Goal: Find specific page/section

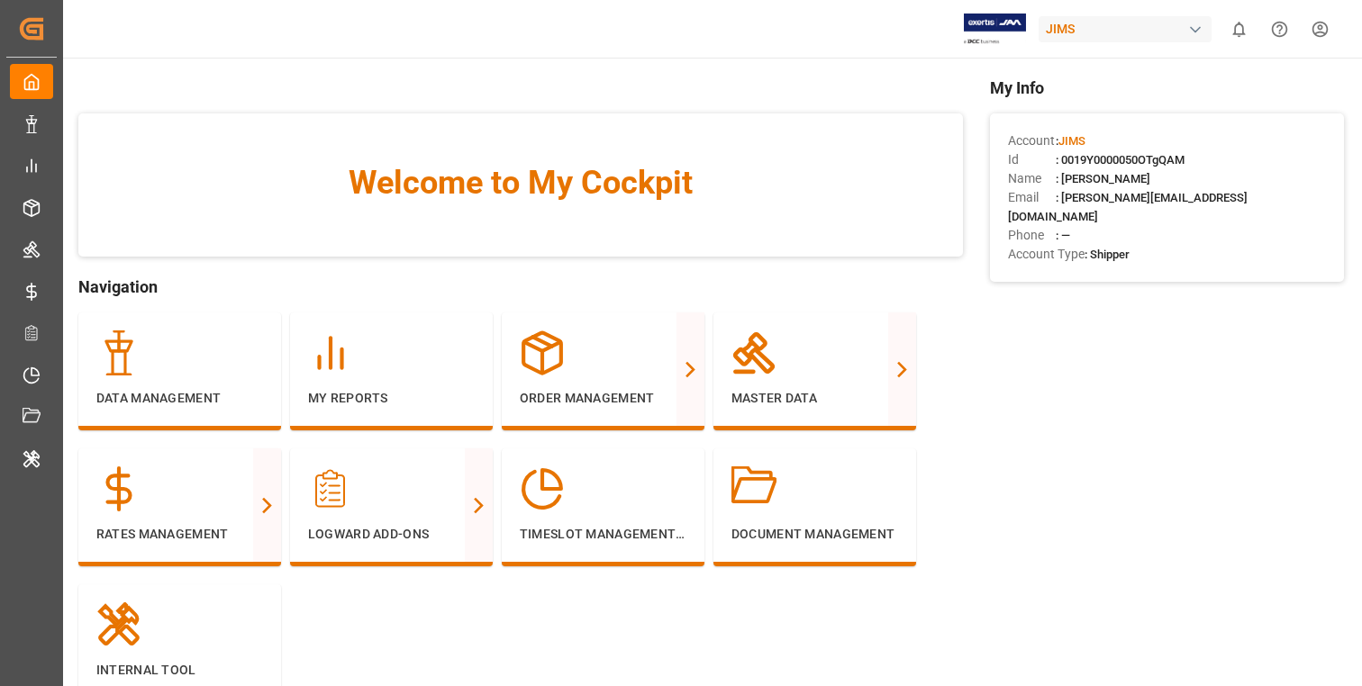
click at [1046, 531] on div "My Info Account : [PERSON_NAME] Id : 0019Y0000050OTgQAM Name : [PERSON_NAME] Em…" at bounding box center [1167, 416] width 354 height 681
click at [1015, 466] on div "My Info Account : [PERSON_NAME] Id : 0019Y0000050OTgQAM Name : [PERSON_NAME] Em…" at bounding box center [1167, 416] width 354 height 681
click at [1277, 448] on div "My Info Account : [PERSON_NAME] Id : 0019Y0000050OTgQAM Name : [PERSON_NAME] Em…" at bounding box center [1167, 416] width 354 height 681
click at [1156, 539] on div "My Info Account : [PERSON_NAME] Id : 0019Y0000050OTgQAM Name : [PERSON_NAME] Em…" at bounding box center [1167, 416] width 354 height 681
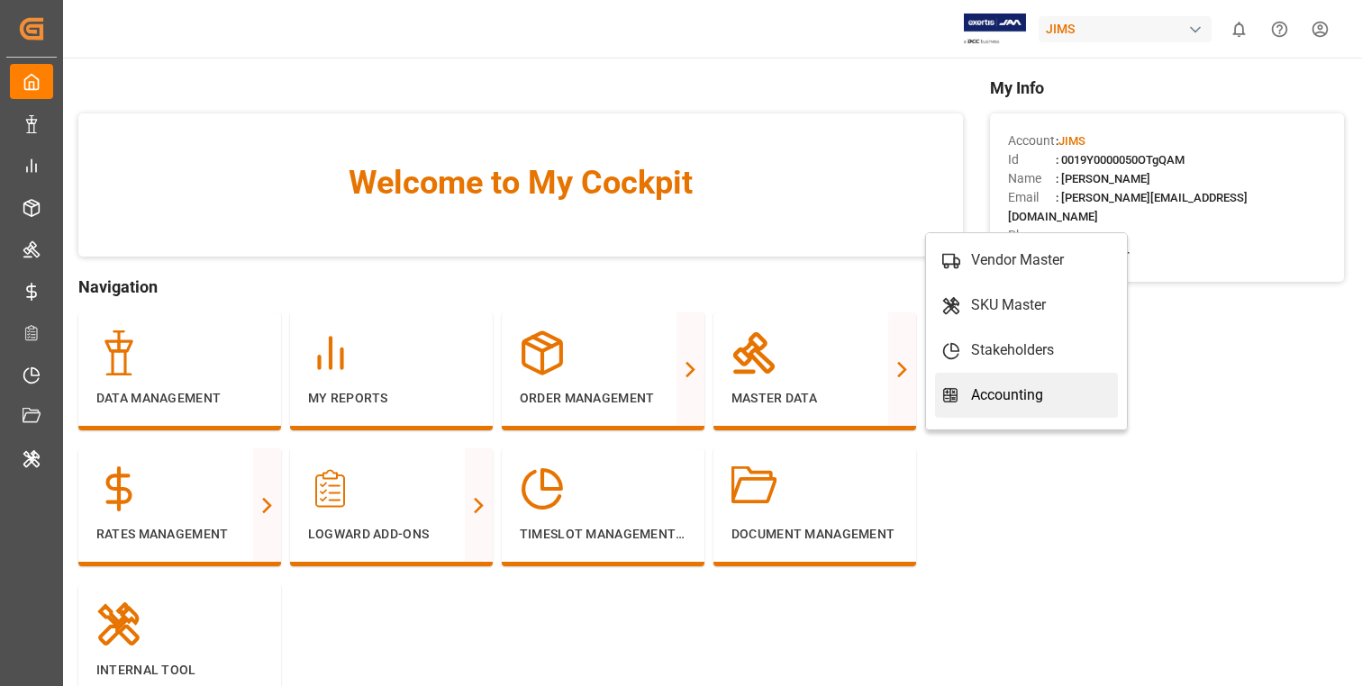
click at [1061, 397] on div "Accounting" at bounding box center [1026, 396] width 168 height 22
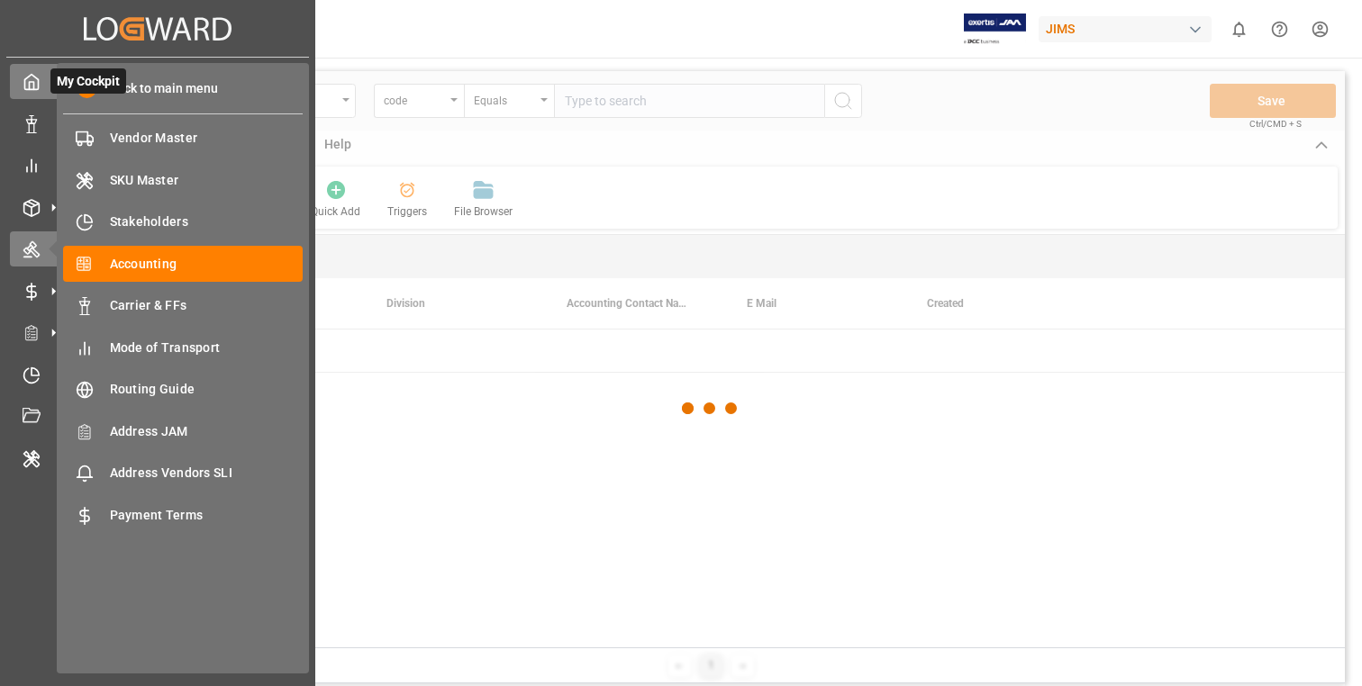
click at [27, 79] on icon at bounding box center [32, 82] width 18 height 18
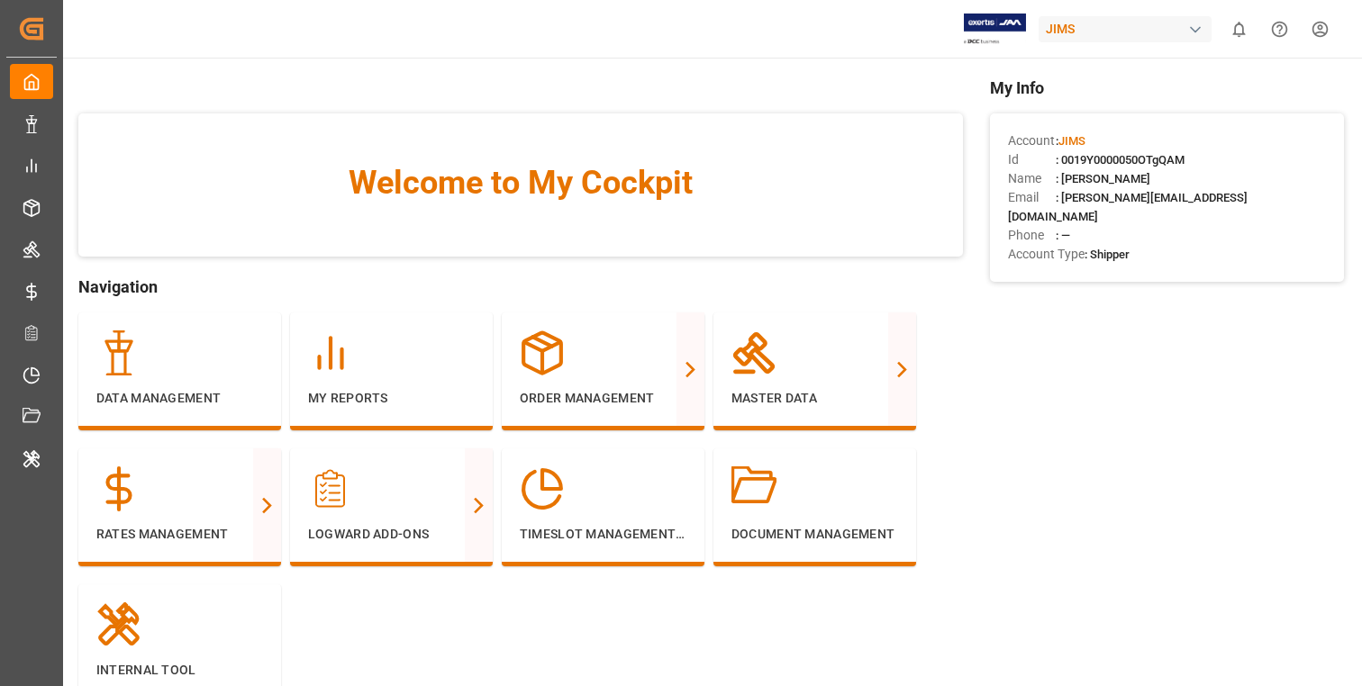
click at [1149, 515] on div "My Info Account : [PERSON_NAME] Id : 0019Y0000050OTgQAM Name : [PERSON_NAME] Em…" at bounding box center [1167, 416] width 354 height 681
click at [1100, 506] on div "My Info Account : [PERSON_NAME] Id : 0019Y0000050OTgQAM Name : [PERSON_NAME] Em…" at bounding box center [1167, 416] width 354 height 681
